Goal: Transaction & Acquisition: Obtain resource

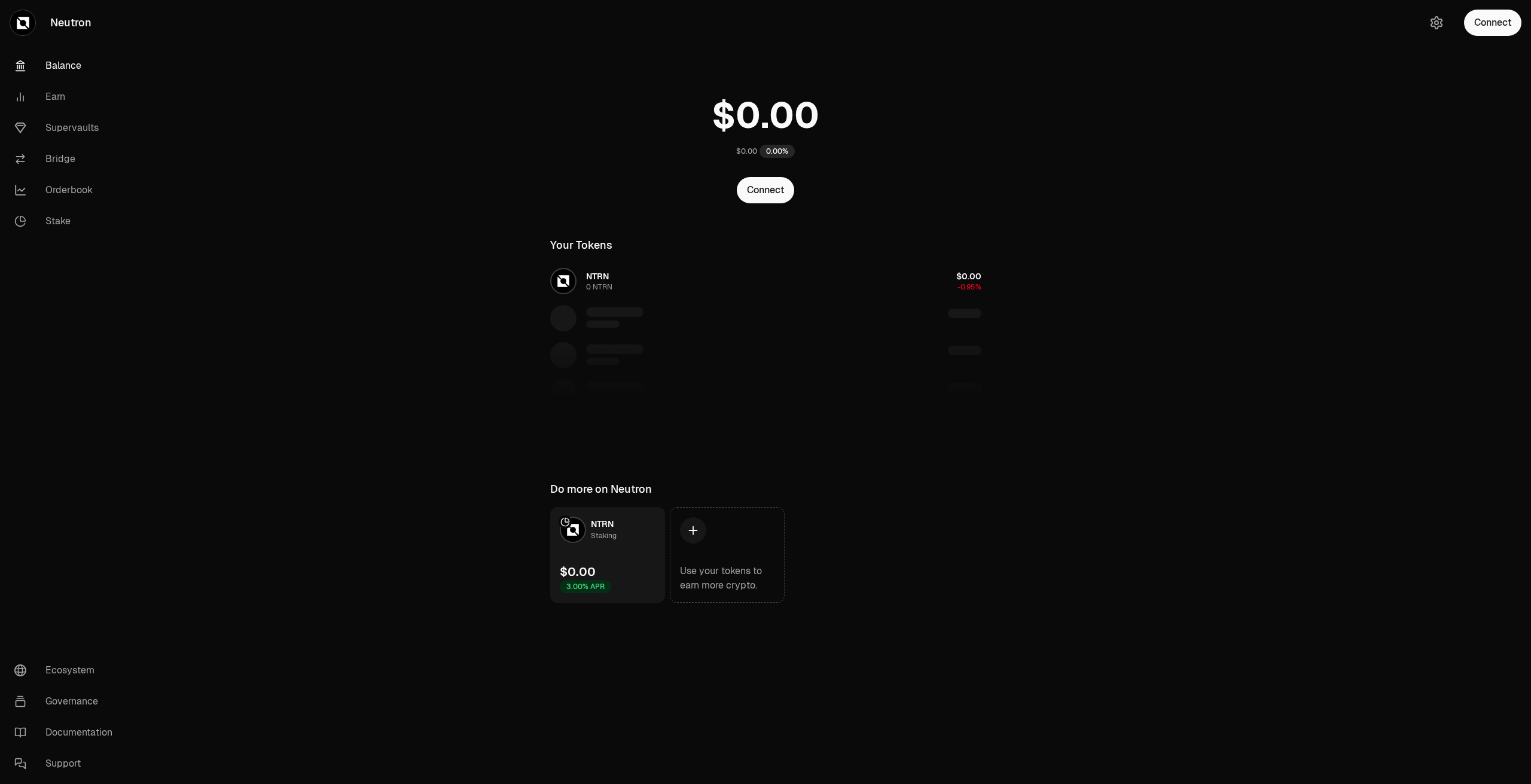
drag, startPoint x: 714, startPoint y: 77, endPoint x: 762, endPoint y: 31, distance: 66.5
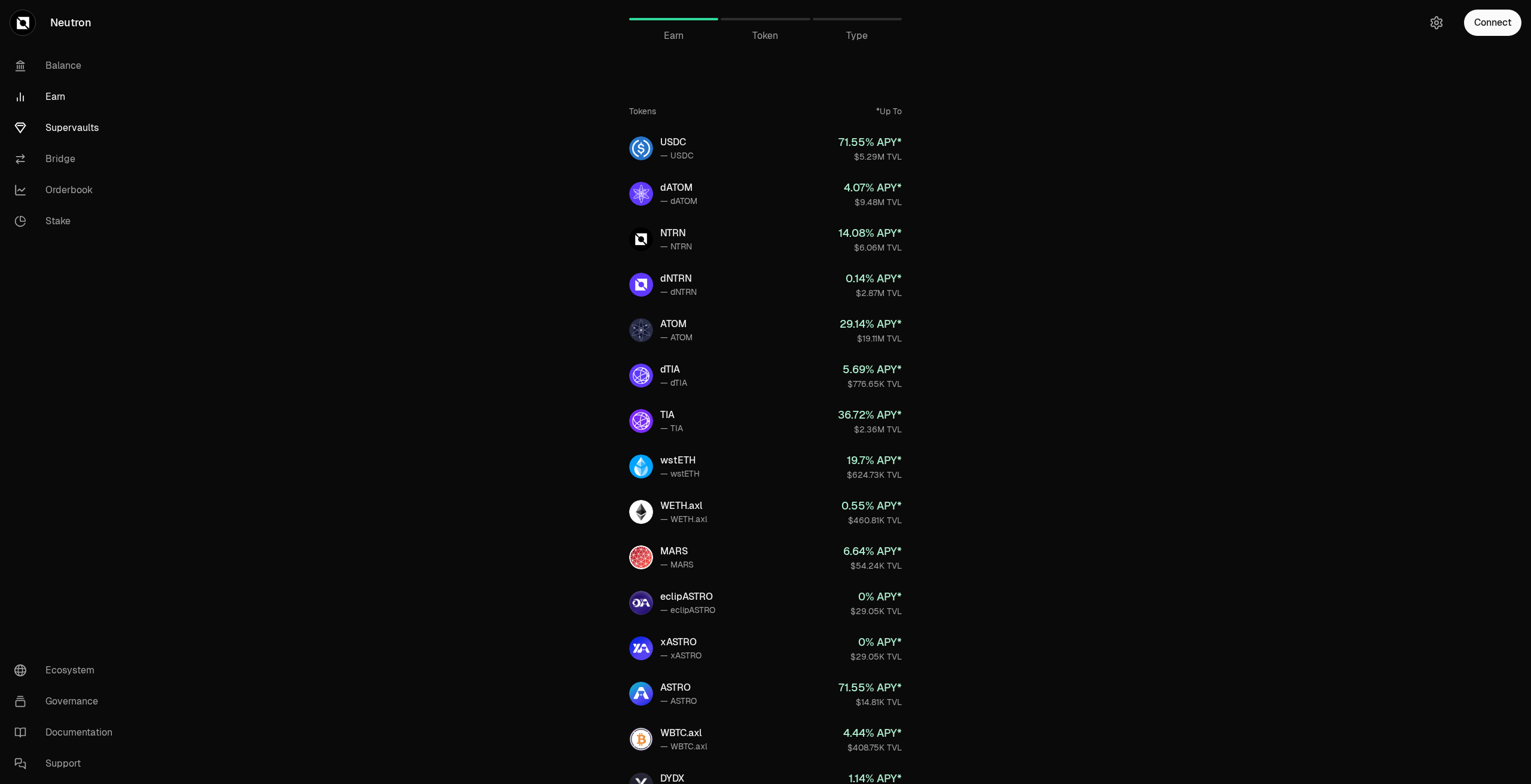
click at [71, 128] on link "Supervaults" at bounding box center [67, 128] width 125 height 31
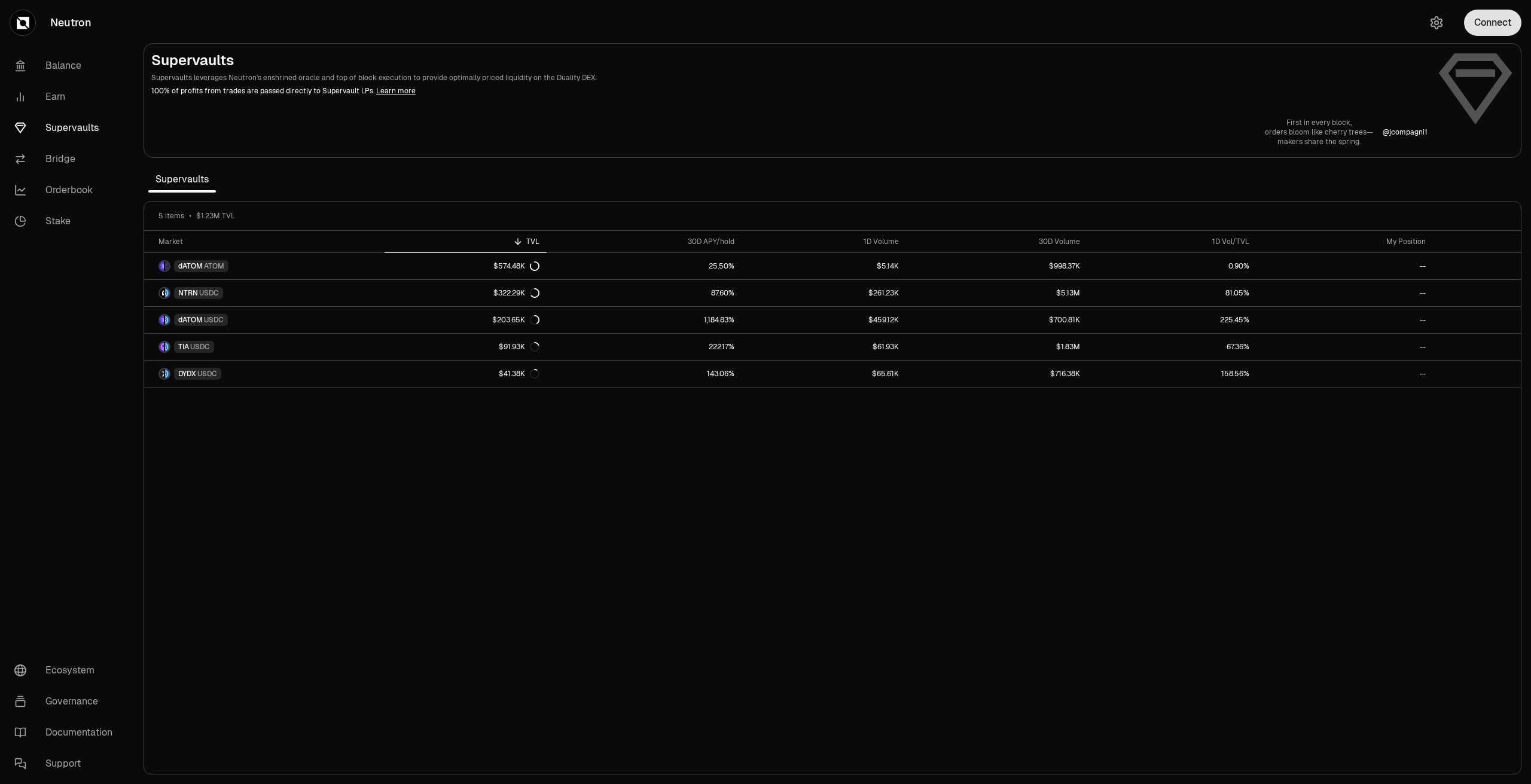
click at [1488, 34] on button "Connect" at bounding box center [1492, 23] width 58 height 26
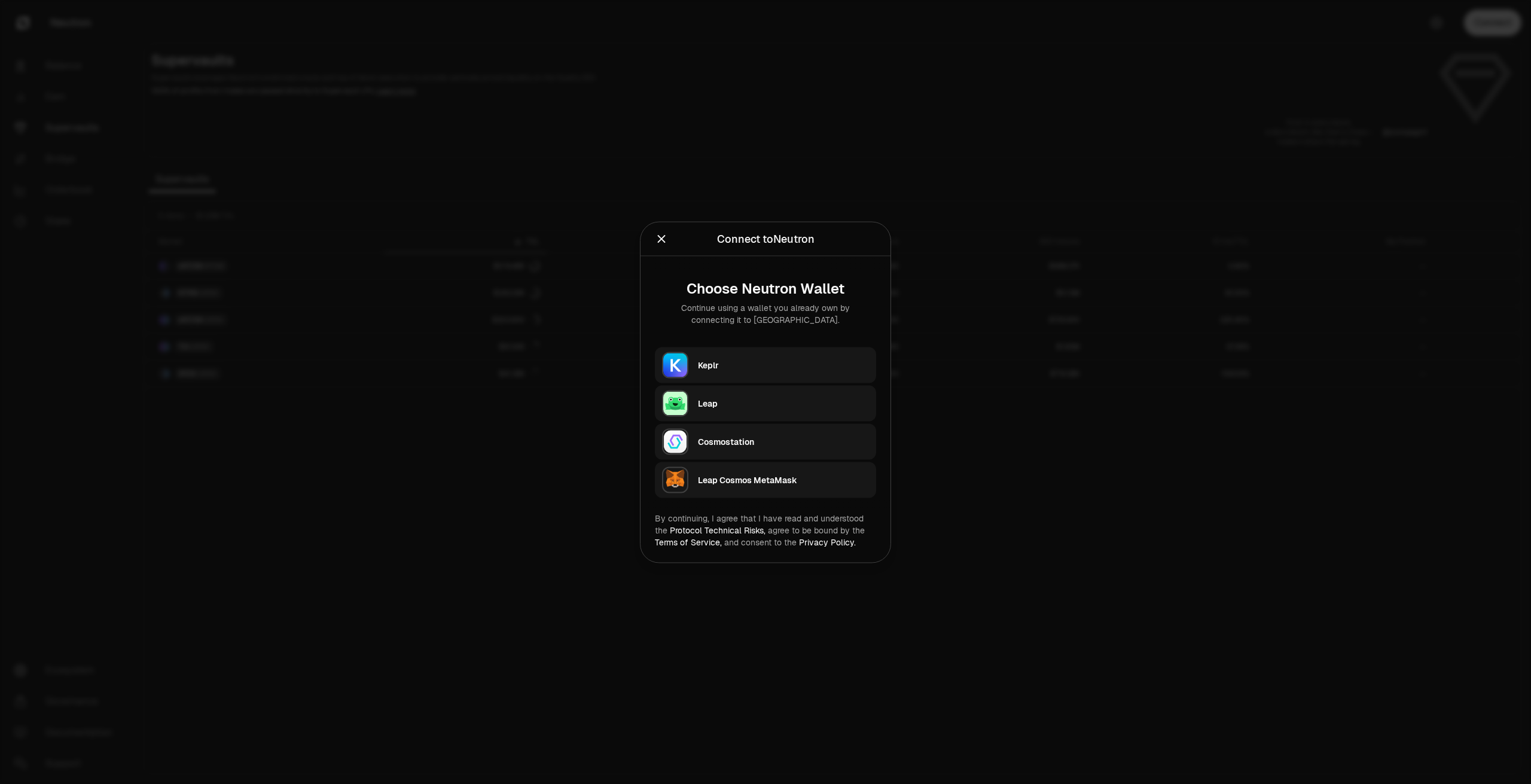
click at [793, 361] on div "Keplr" at bounding box center [783, 365] width 171 height 12
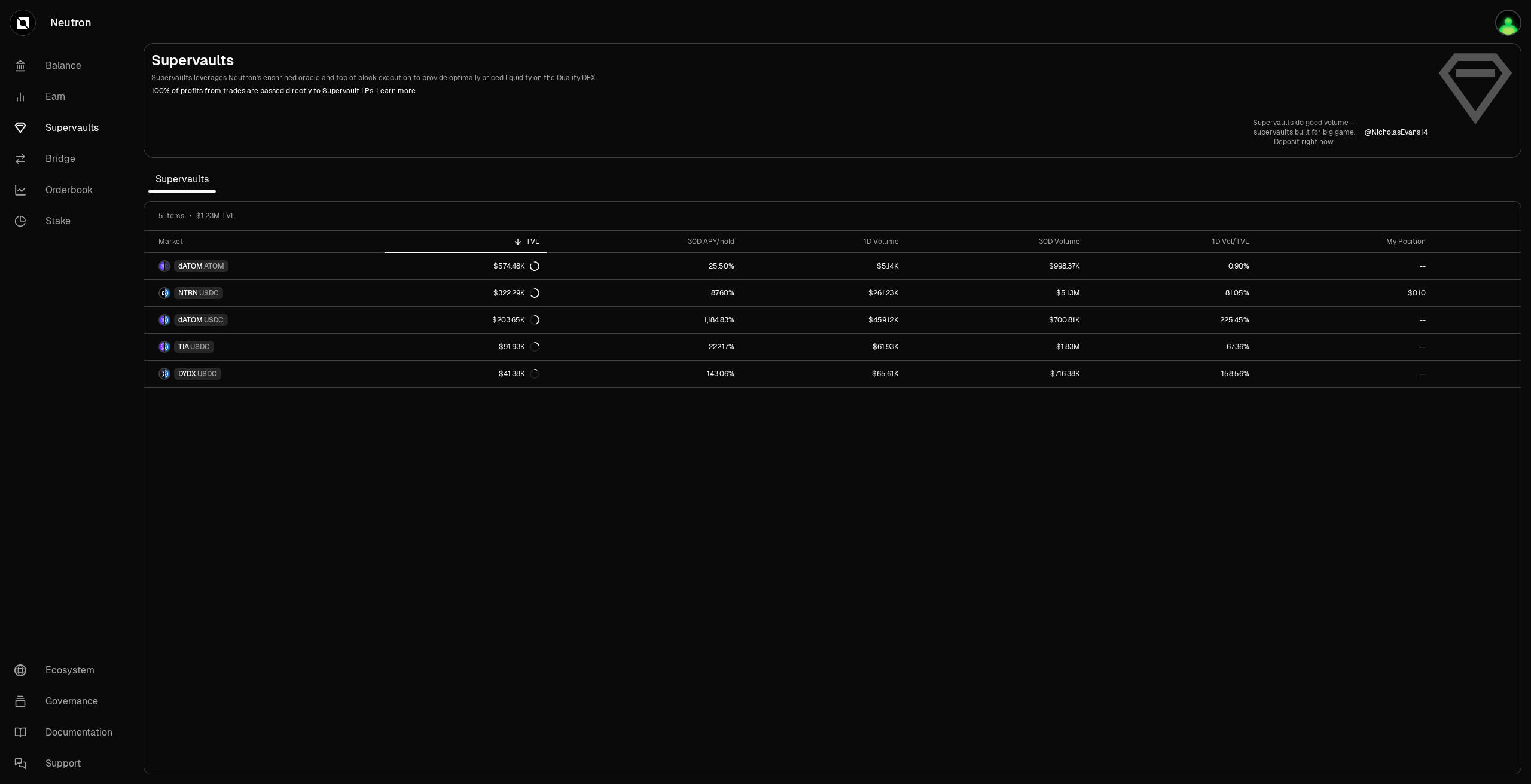
click at [861, 444] on div "Market TVL 30D APY/hold 1D Volume 30D Volume 1D Vol/TVL My Position dATOM ATOM …" at bounding box center [833, 502] width 1377 height 543
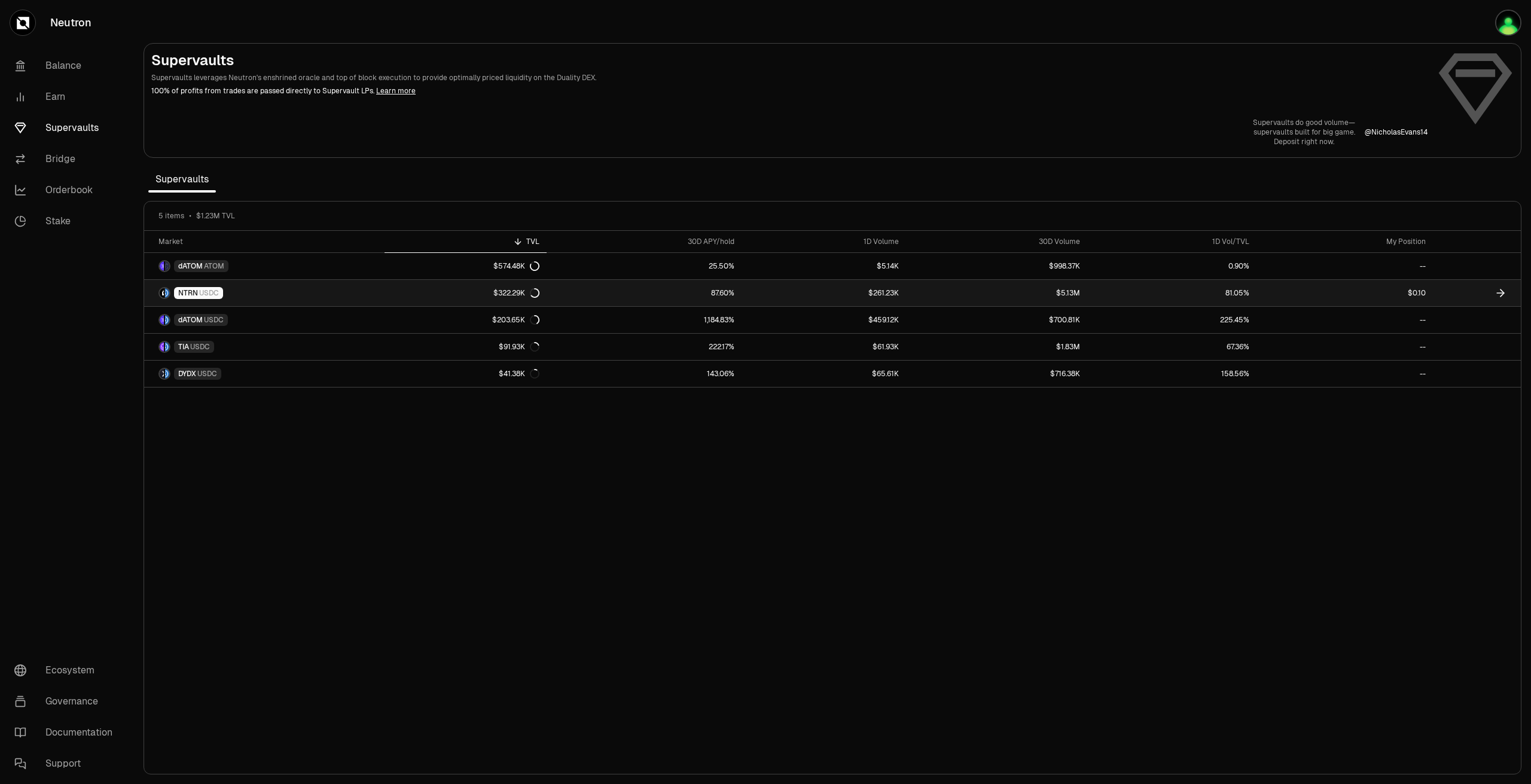
click at [695, 290] on link "87.60%" at bounding box center [644, 293] width 195 height 26
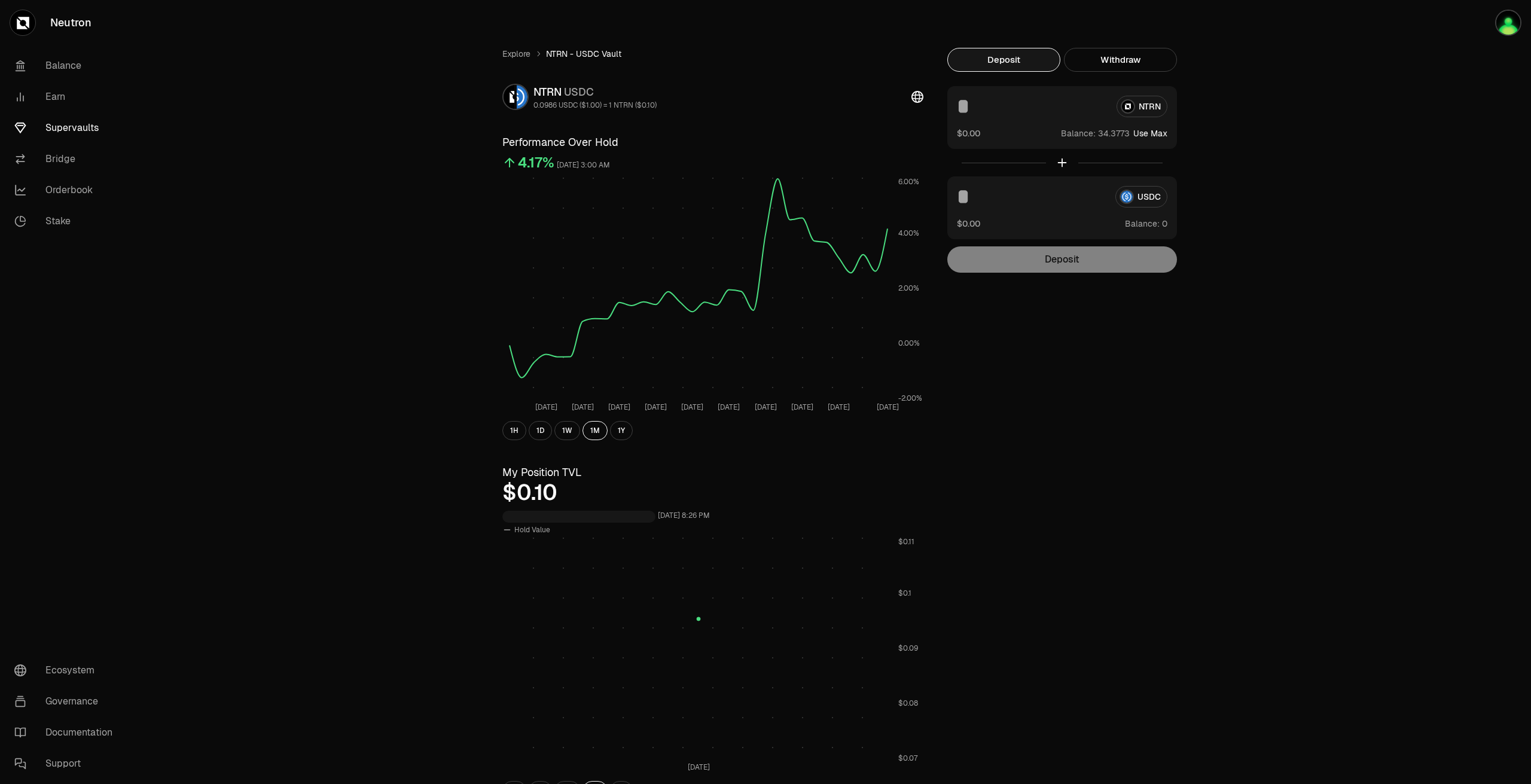
click at [916, 96] on icon at bounding box center [917, 96] width 12 height 12
click at [66, 64] on link "Balance" at bounding box center [67, 65] width 125 height 31
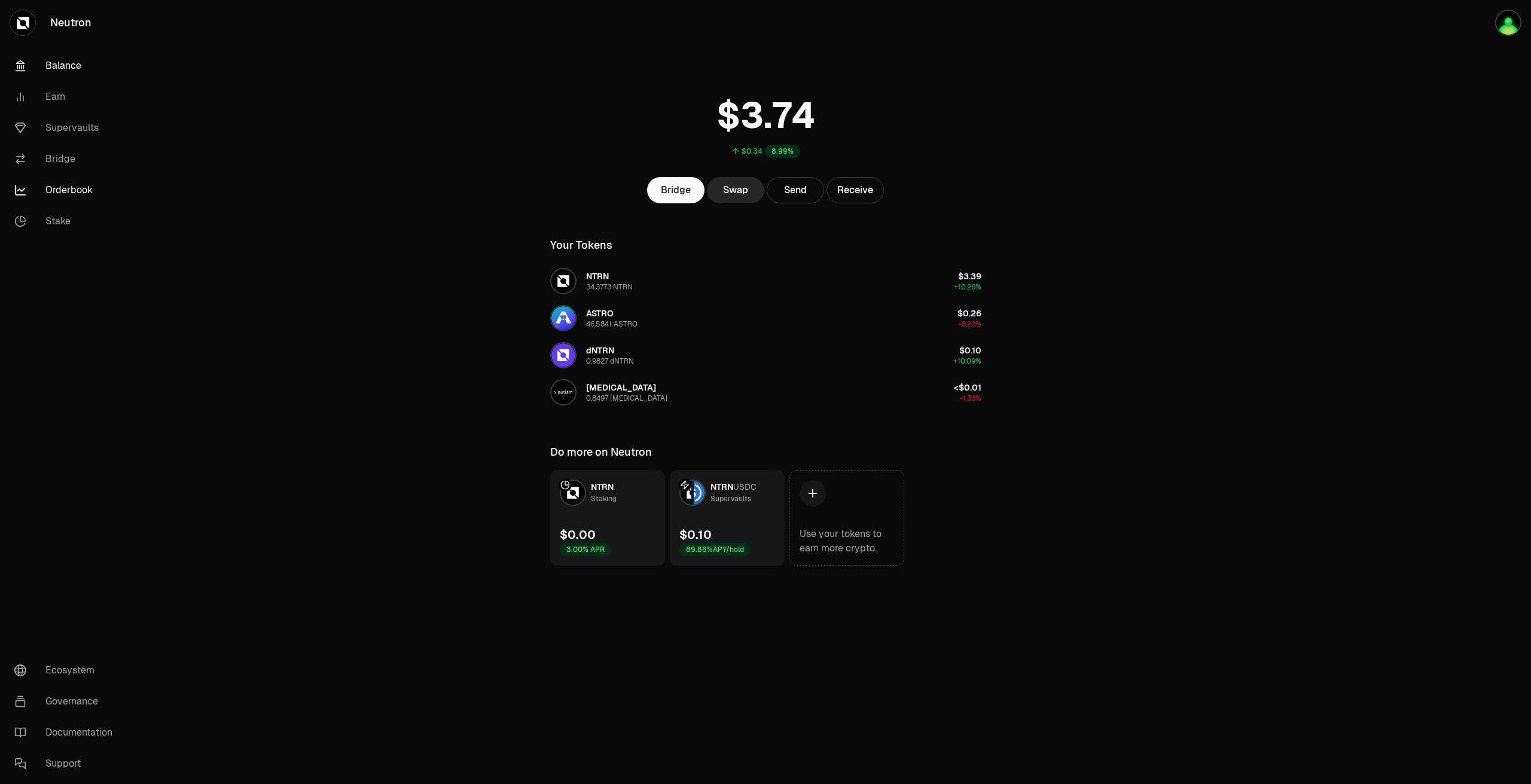
click at [60, 190] on link "Orderbook" at bounding box center [67, 190] width 125 height 31
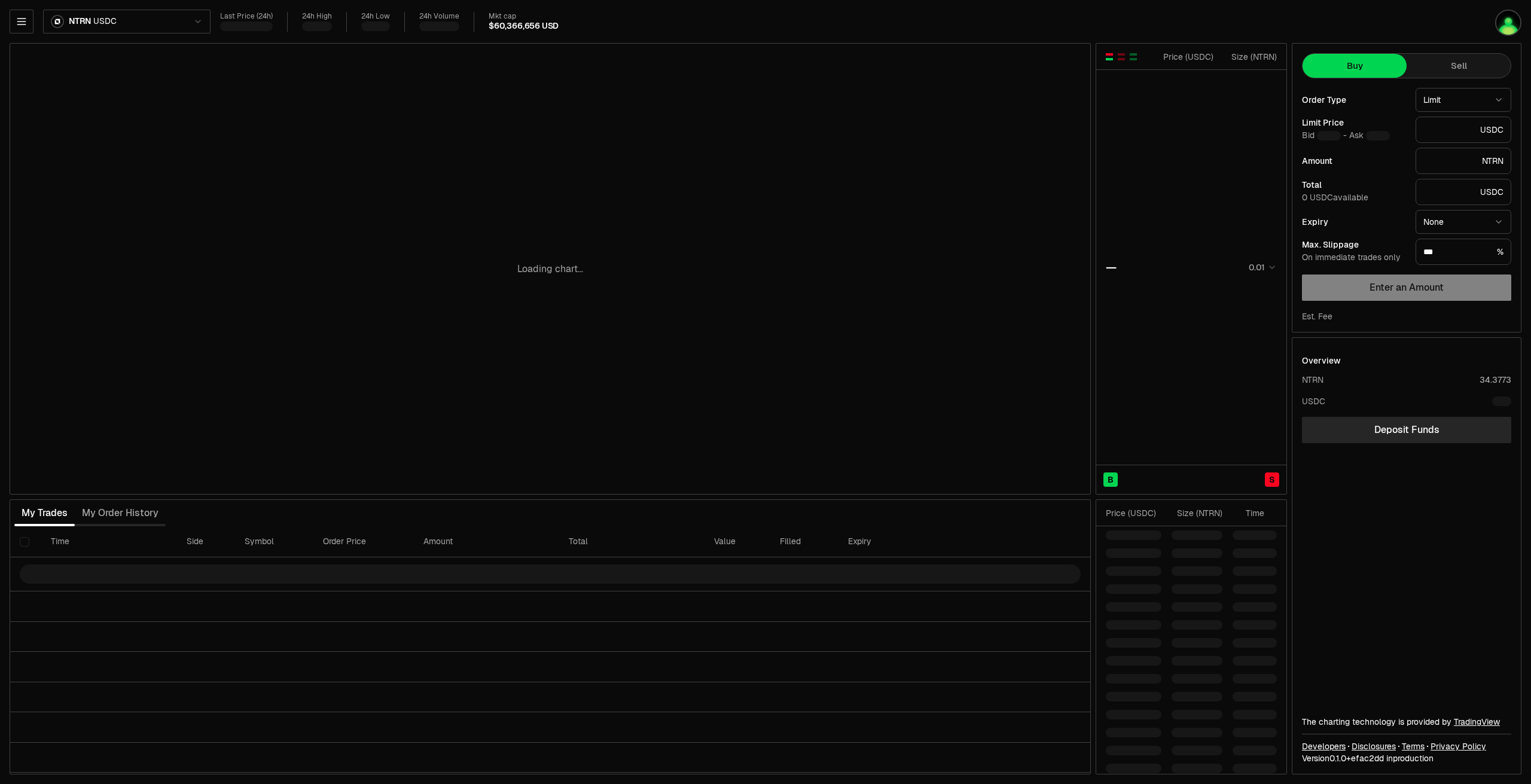
type input "********"
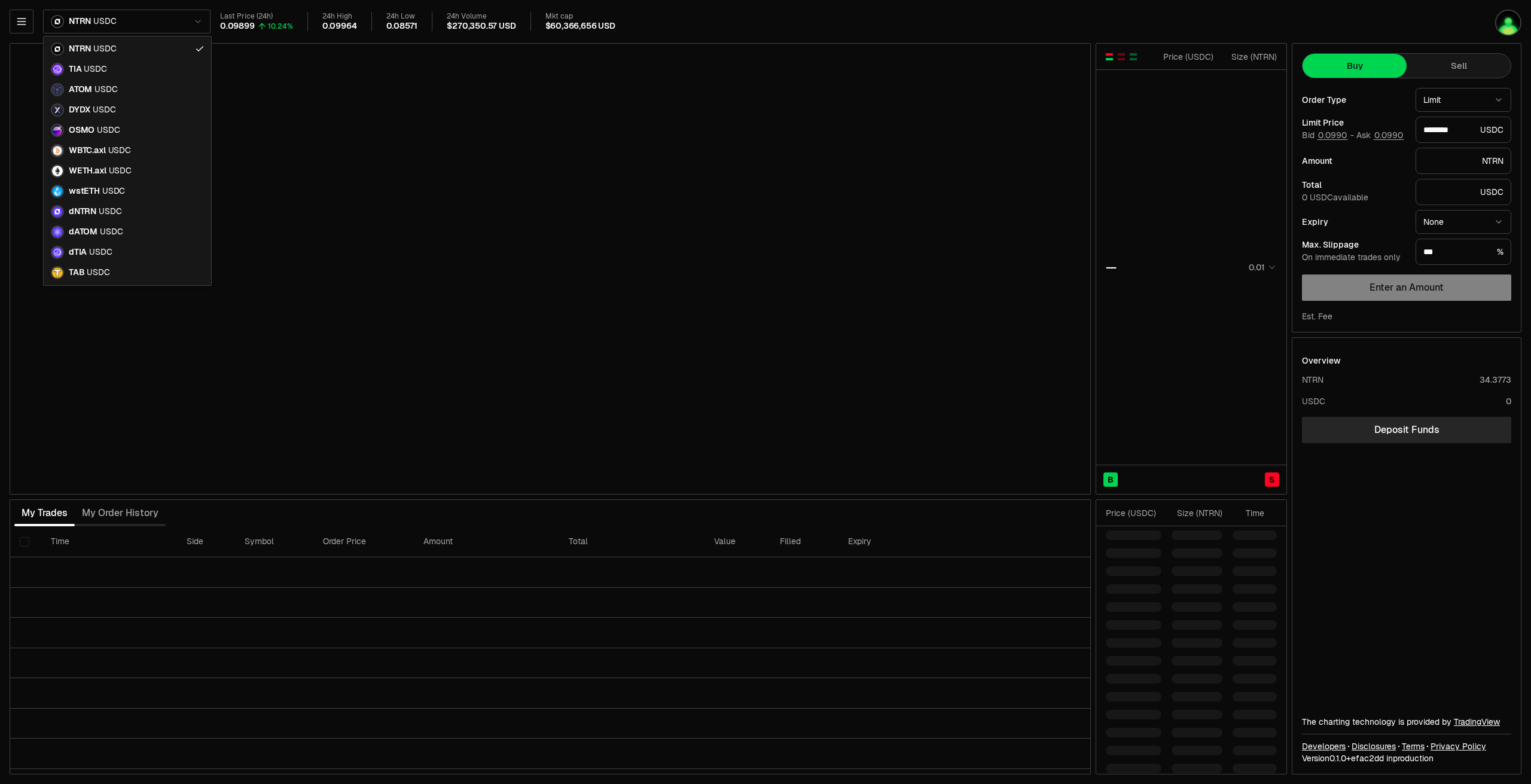
click at [118, 26] on html "Neutron Balance Earn Supervaults Bridge Orderbook Stake Ecosystem Governance Do…" at bounding box center [766, 392] width 1531 height 784
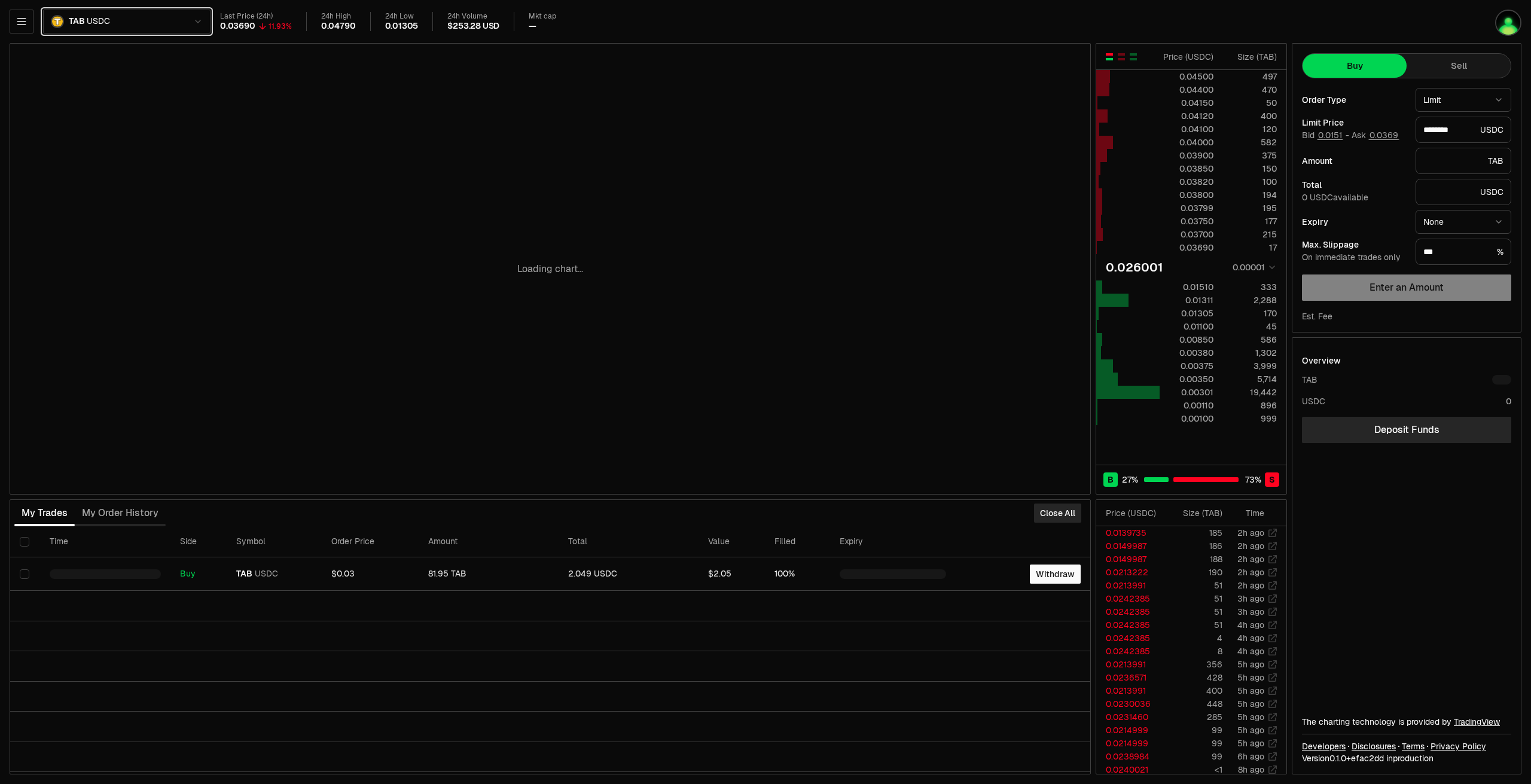
type input "********"
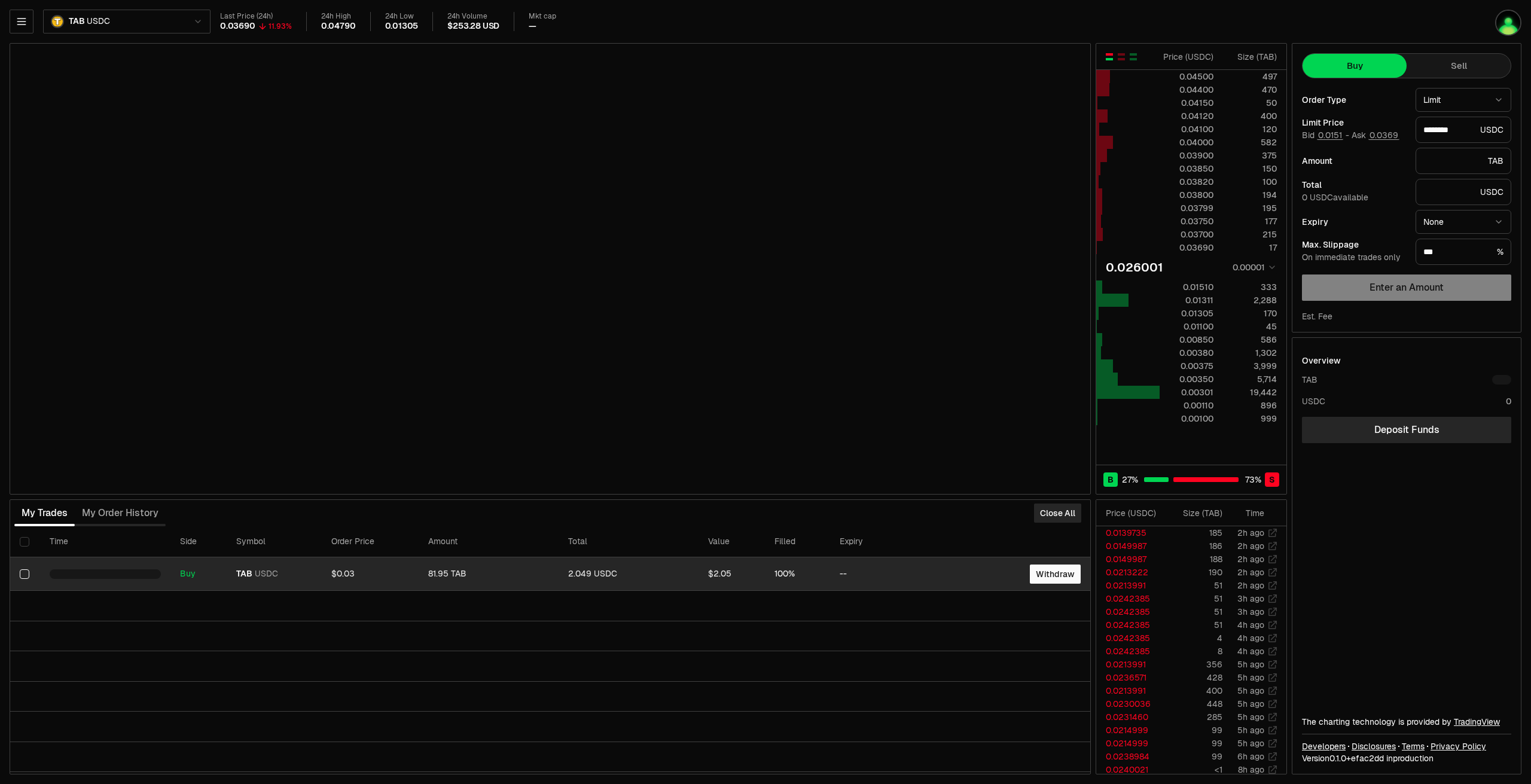
click at [465, 569] on div "81.95 TAB" at bounding box center [489, 573] width 121 height 10
click at [450, 569] on div "81.95 TAB" at bounding box center [489, 573] width 121 height 10
click at [24, 569] on button "Select row" at bounding box center [25, 573] width 9 height 9
click at [26, 569] on button "Select row" at bounding box center [25, 573] width 9 height 9
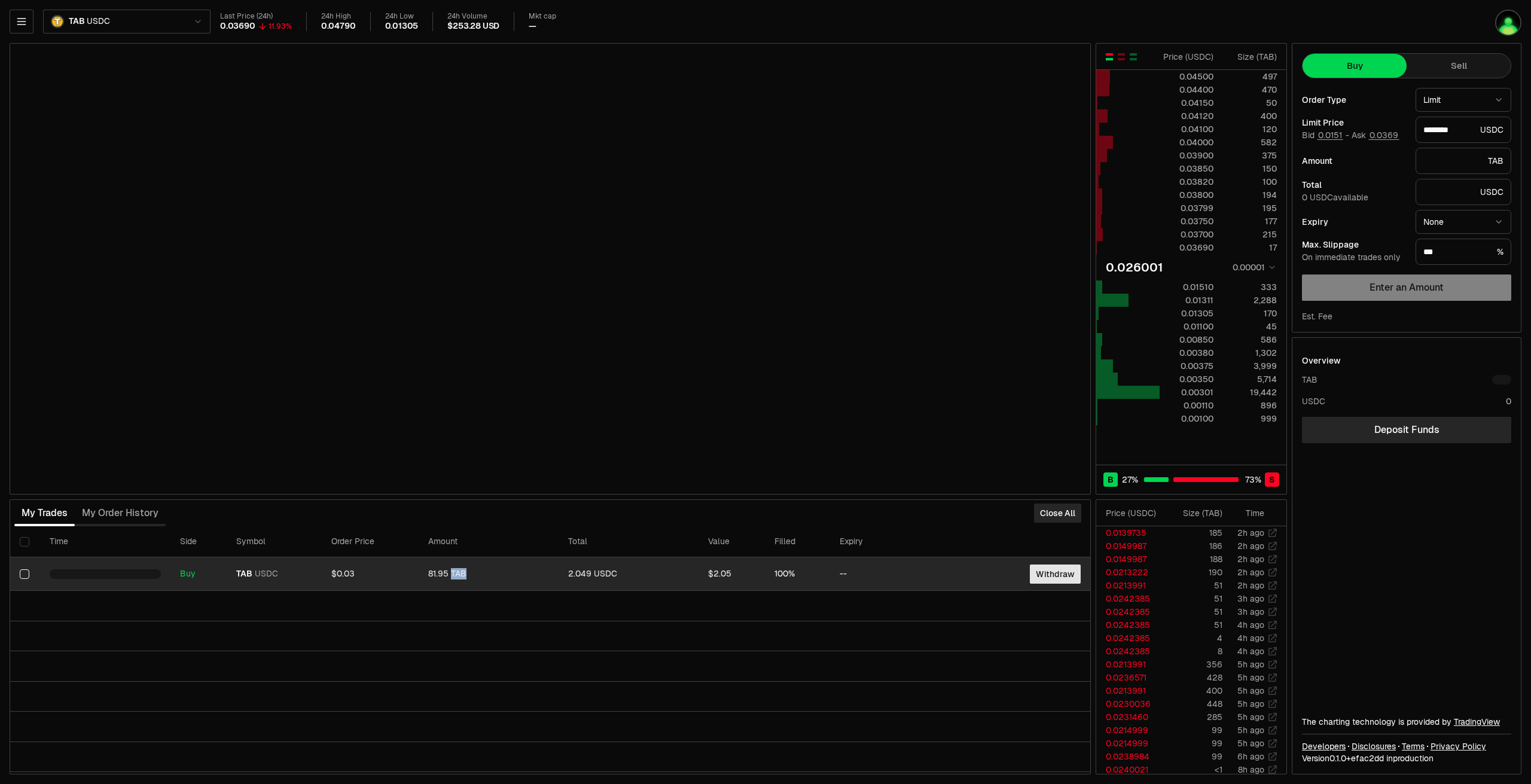
click at [1061, 564] on button "Withdraw" at bounding box center [1056, 573] width 51 height 19
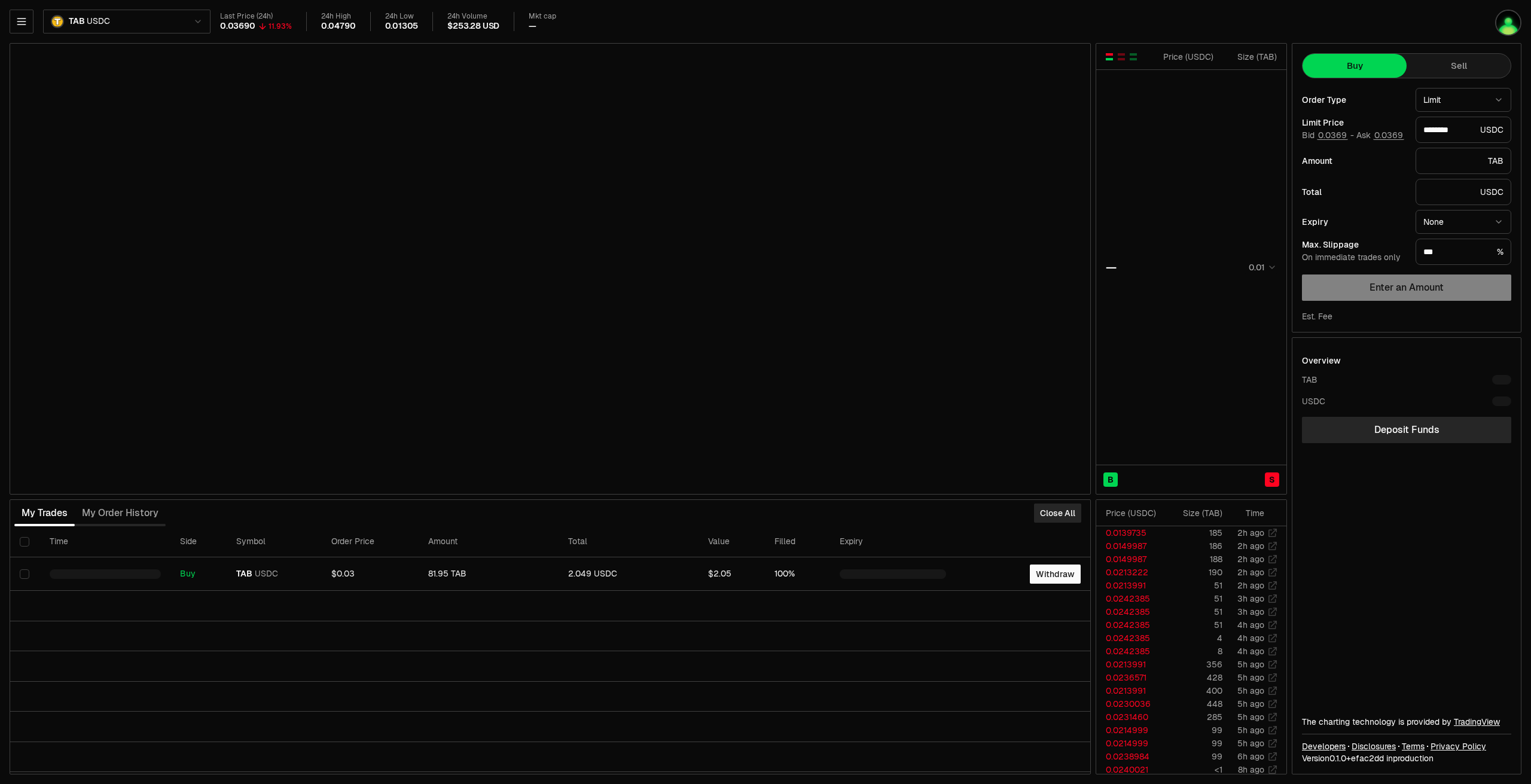
type input "********"
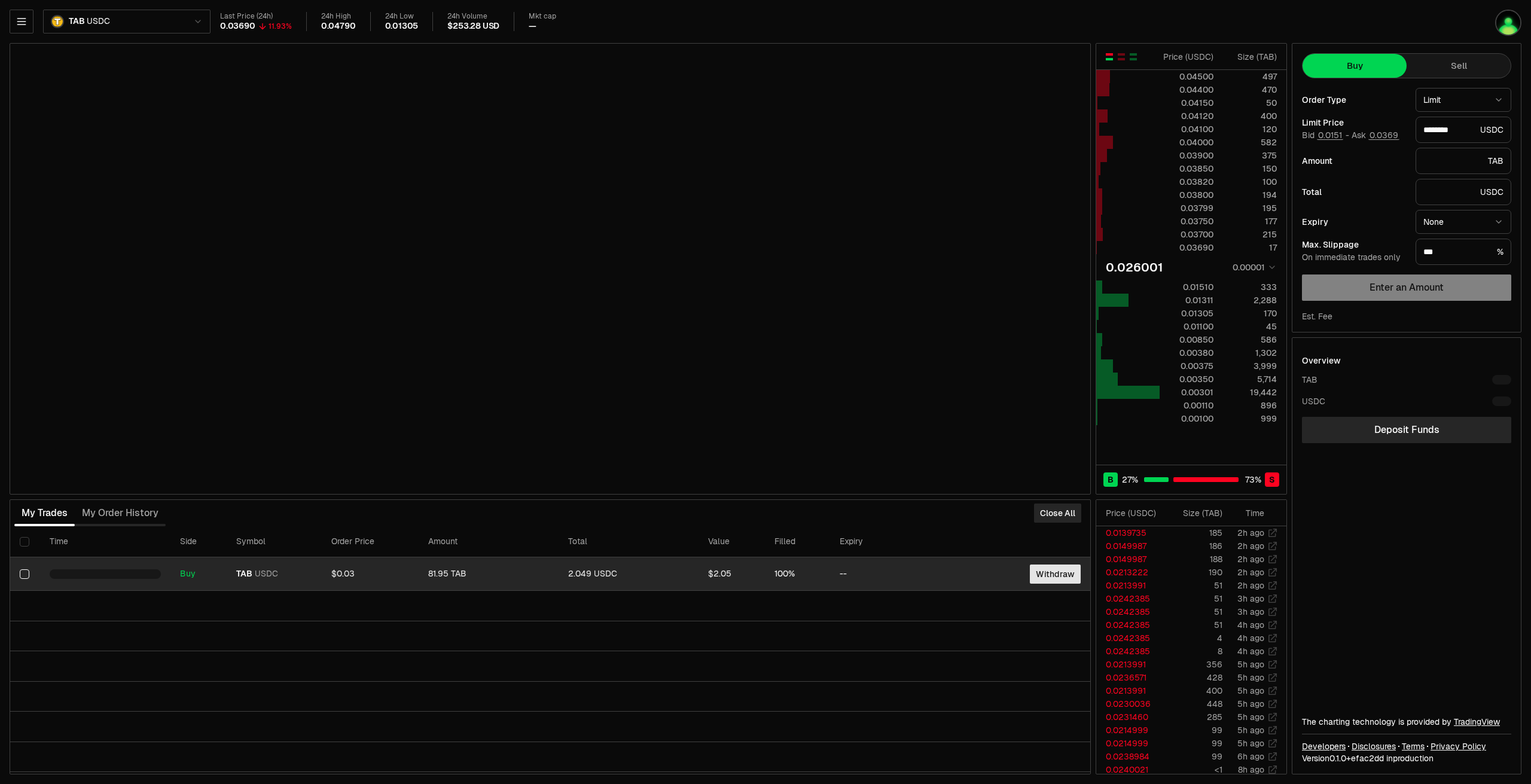
click at [1058, 564] on button "Withdraw" at bounding box center [1056, 573] width 51 height 19
